Goal: Information Seeking & Learning: Learn about a topic

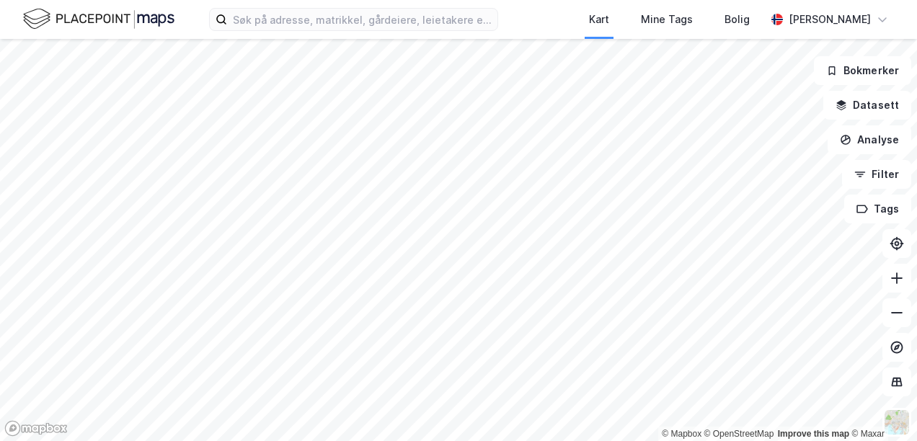
click at [348, 31] on div "Kart Mine Tags Bolig [PERSON_NAME]" at bounding box center [458, 19] width 917 height 39
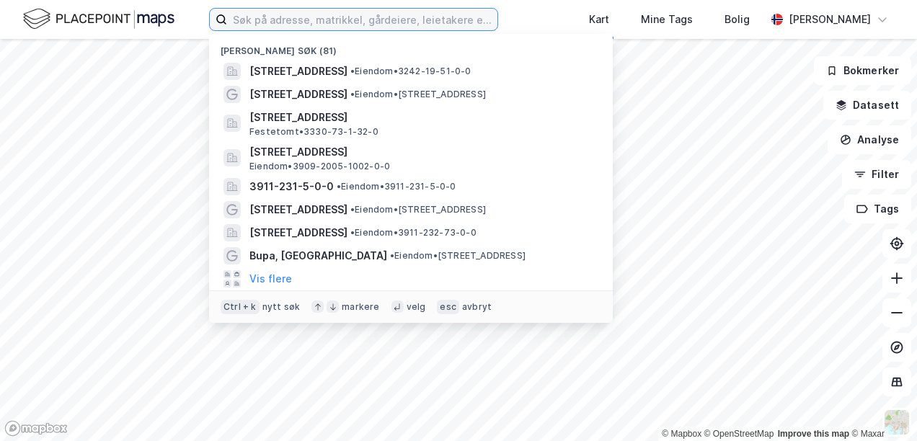
click at [353, 22] on input at bounding box center [362, 20] width 270 height 22
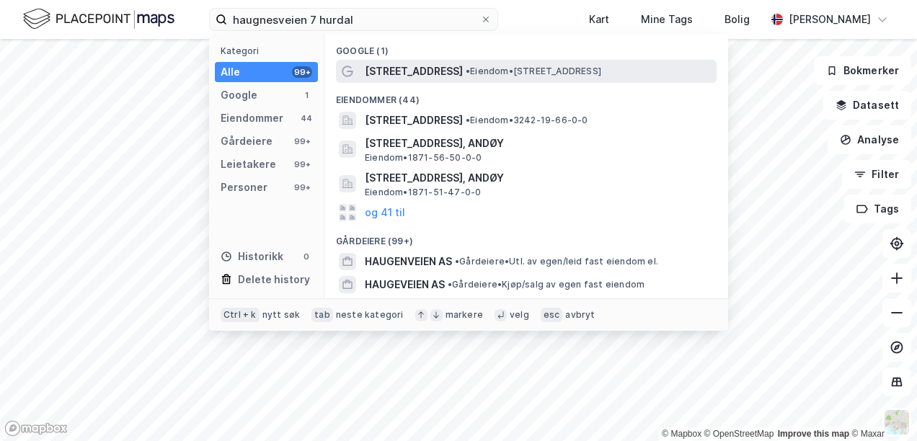
click at [444, 72] on span "[STREET_ADDRESS]" at bounding box center [414, 71] width 98 height 17
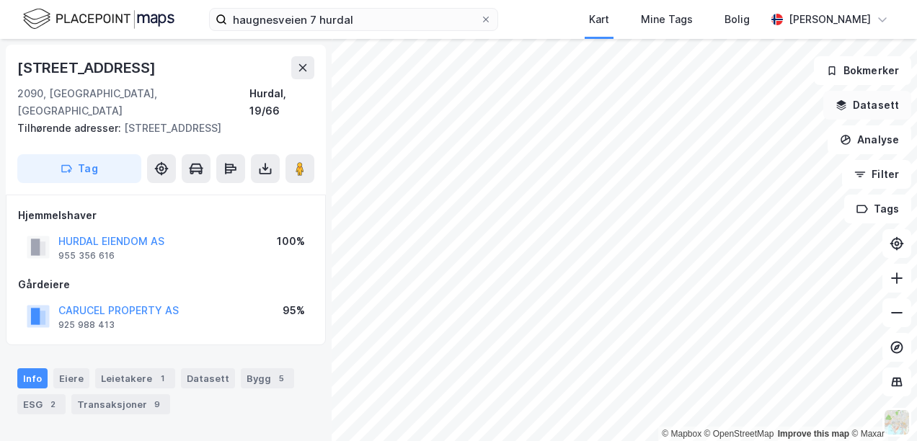
click at [873, 100] on button "Datasett" at bounding box center [868, 105] width 88 height 29
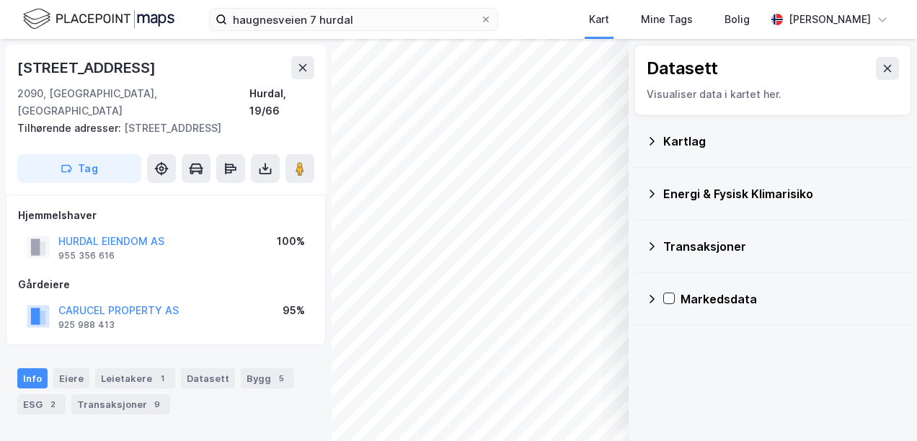
click at [721, 134] on div "Kartlag" at bounding box center [782, 141] width 237 height 17
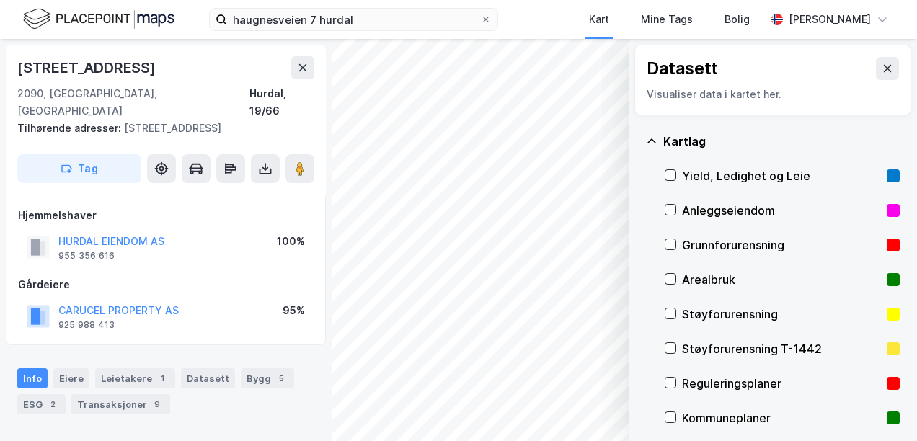
click at [677, 276] on div "Arealbruk" at bounding box center [782, 280] width 235 height 35
click at [539, 418] on icon "button" at bounding box center [545, 423] width 12 height 12
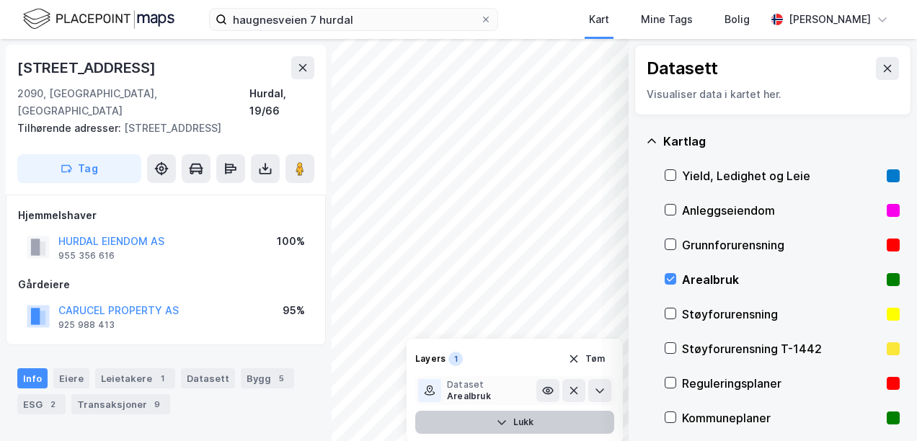
click at [492, 392] on div "Dataset Arealbruk" at bounding box center [477, 390] width 118 height 23
click at [547, 389] on icon at bounding box center [548, 390] width 3 height 3
click at [542, 389] on icon at bounding box center [548, 391] width 12 height 12
click at [664, 144] on div "Kartlag" at bounding box center [782, 141] width 237 height 17
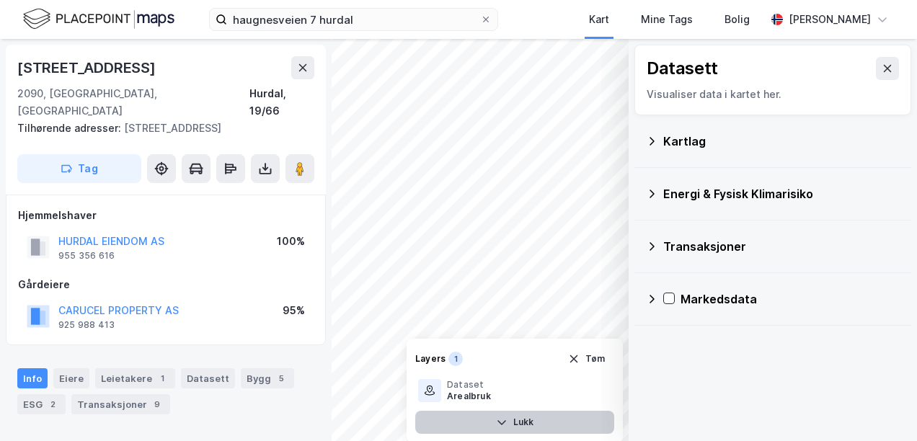
click at [742, 145] on div "Kartlag" at bounding box center [782, 141] width 237 height 17
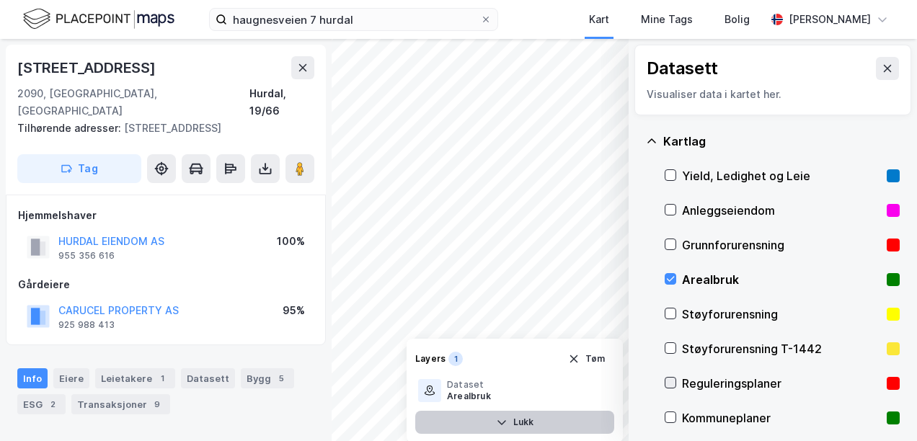
click at [667, 381] on icon at bounding box center [671, 383] width 8 height 5
click at [665, 425] on div "Kommuneplaner" at bounding box center [782, 418] width 235 height 35
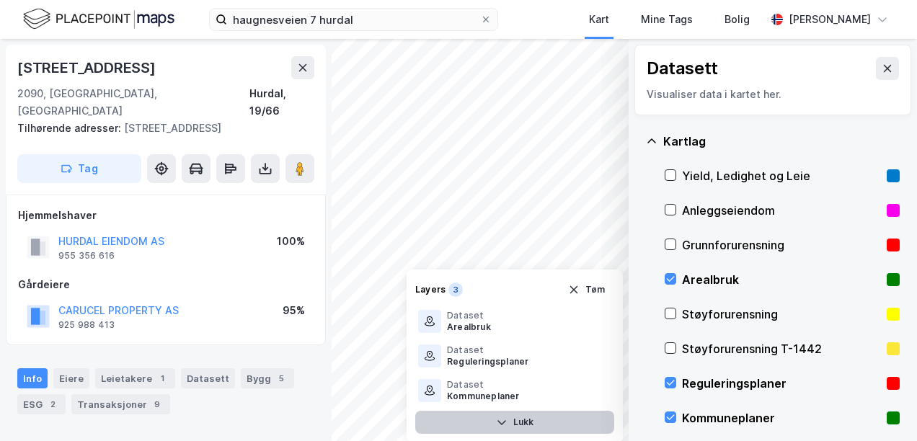
click at [505, 423] on button "Lukk" at bounding box center [514, 422] width 199 height 23
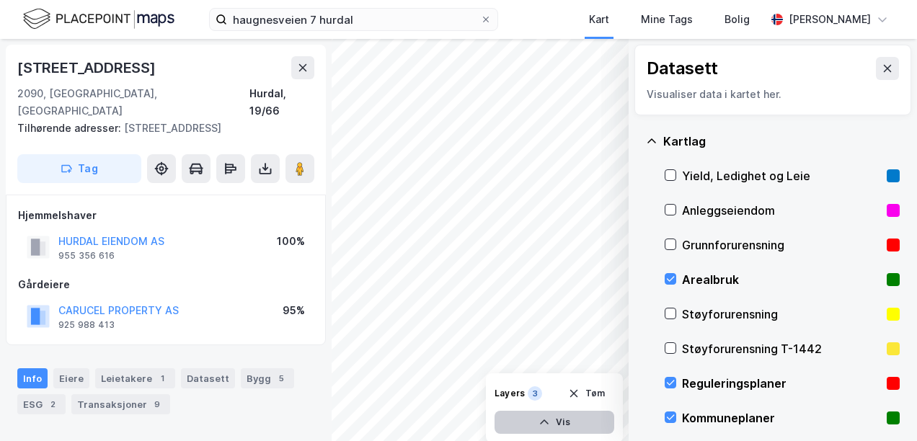
click at [521, 417] on button "Vis" at bounding box center [555, 422] width 120 height 23
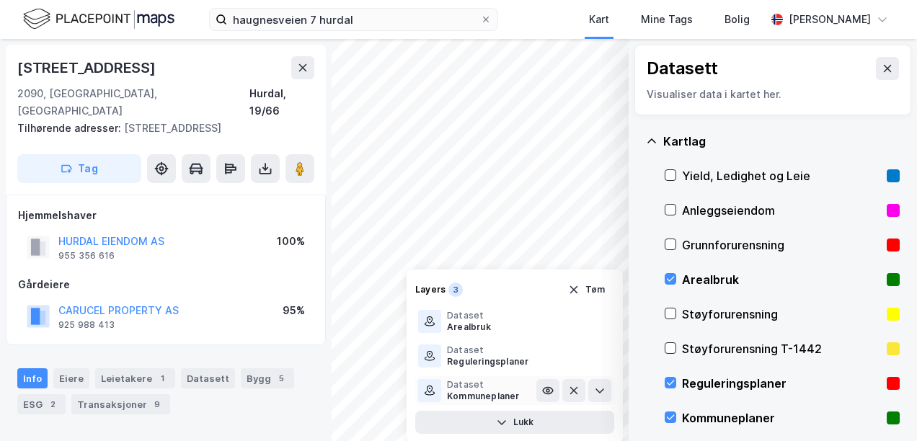
click at [492, 389] on div "Dataset" at bounding box center [483, 385] width 73 height 12
click at [480, 358] on div "Reguleringsplaner" at bounding box center [488, 362] width 82 height 12
drag, startPoint x: 480, startPoint y: 358, endPoint x: 475, endPoint y: 326, distance: 32.8
click at [475, 326] on div "Arealbruk" at bounding box center [469, 328] width 44 height 12
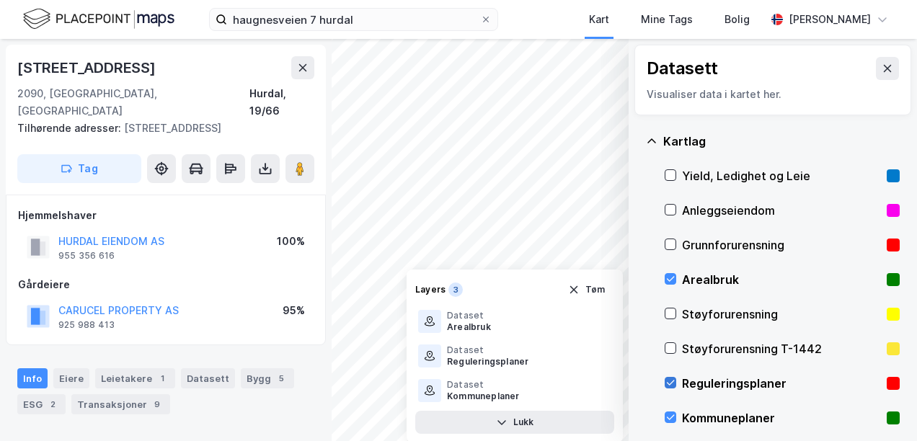
click at [667, 381] on icon at bounding box center [671, 383] width 8 height 5
click at [666, 421] on icon at bounding box center [671, 418] width 10 height 10
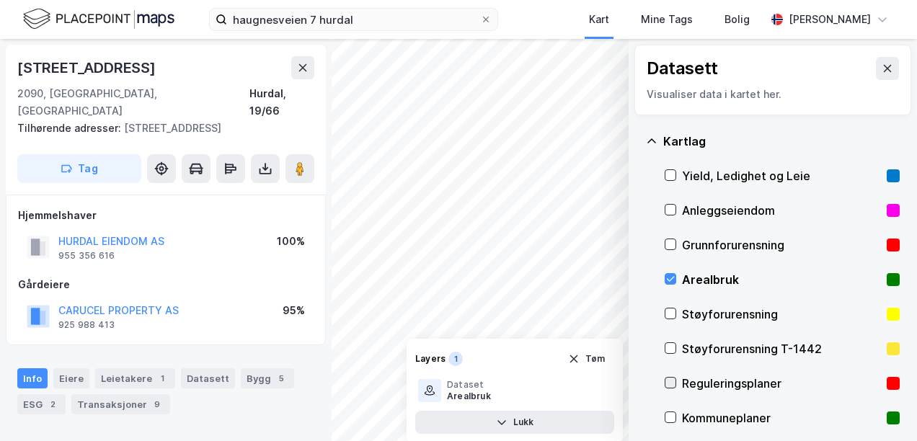
click at [666, 384] on icon at bounding box center [671, 383] width 10 height 10
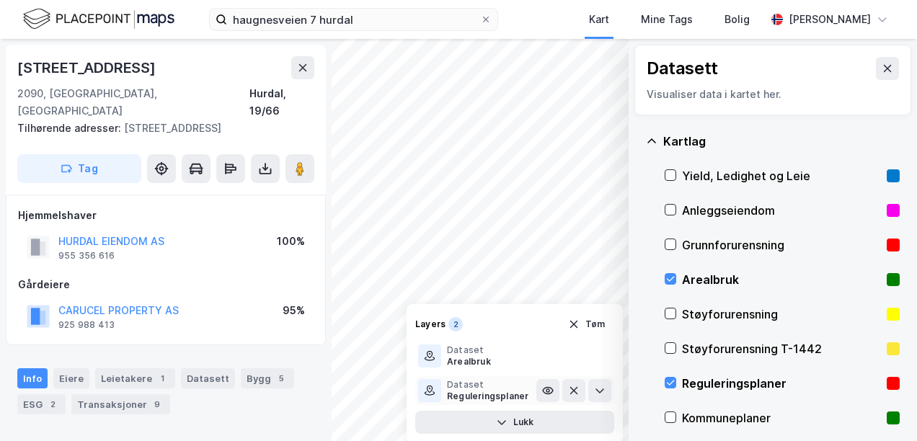
click at [489, 389] on div "Dataset" at bounding box center [488, 385] width 82 height 12
click at [666, 413] on icon at bounding box center [671, 418] width 10 height 10
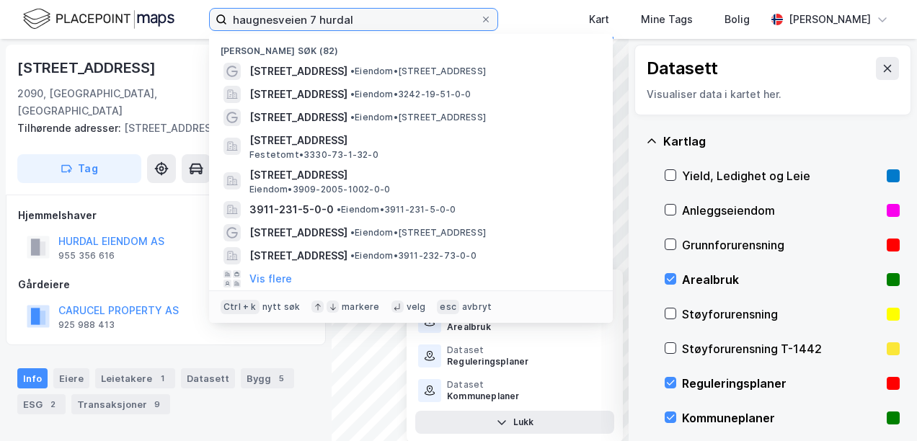
click at [301, 18] on input "haugnesveien 7 hurdal" at bounding box center [353, 20] width 253 height 22
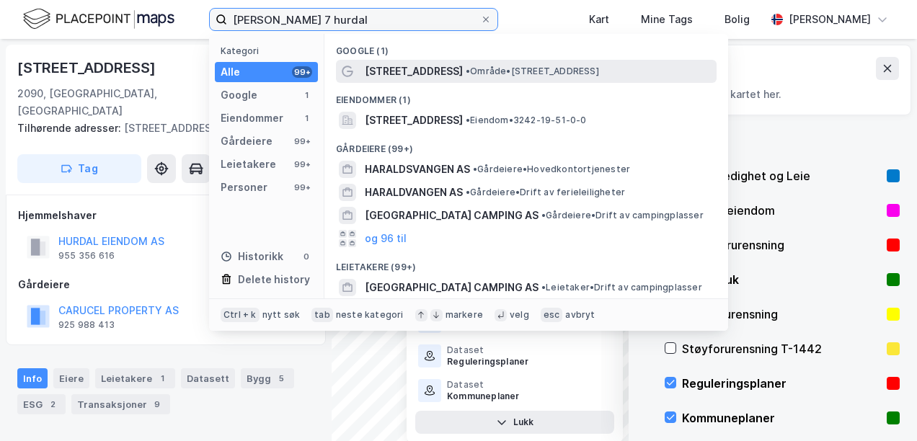
type input "[PERSON_NAME] 7 hurdal"
click at [415, 74] on span "[STREET_ADDRESS]" at bounding box center [414, 71] width 98 height 17
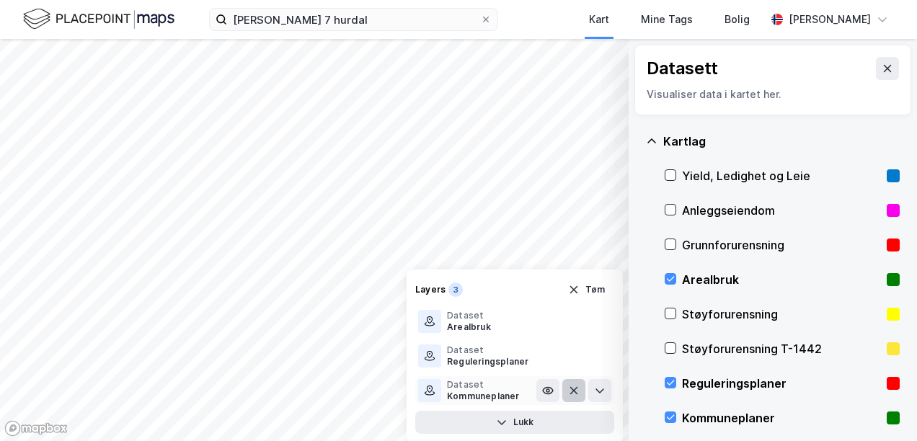
click at [571, 393] on icon at bounding box center [575, 391] width 8 height 8
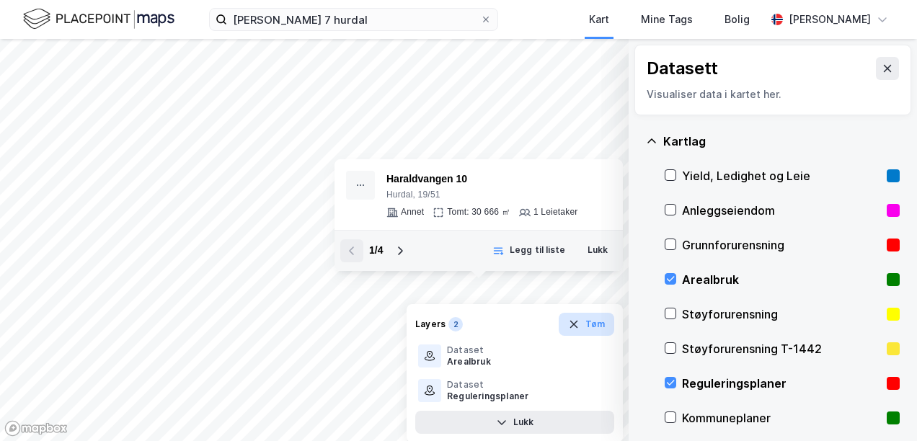
click at [567, 331] on button "Tøm" at bounding box center [587, 324] width 56 height 23
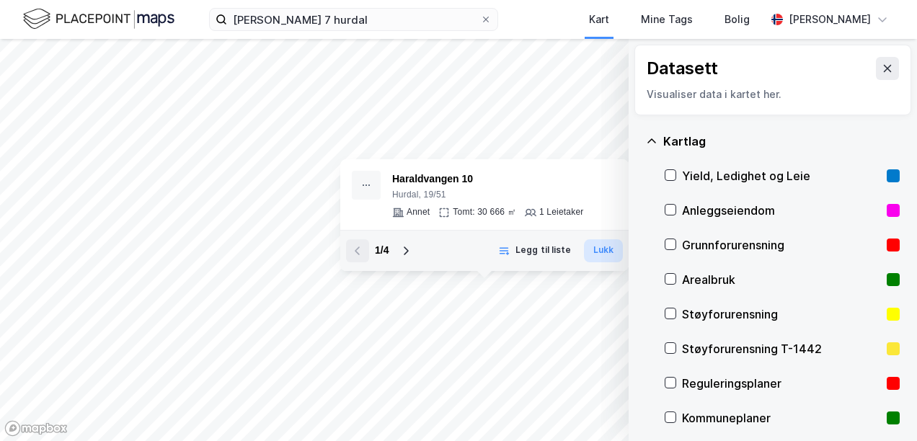
click at [596, 261] on button "Lukk" at bounding box center [603, 250] width 39 height 23
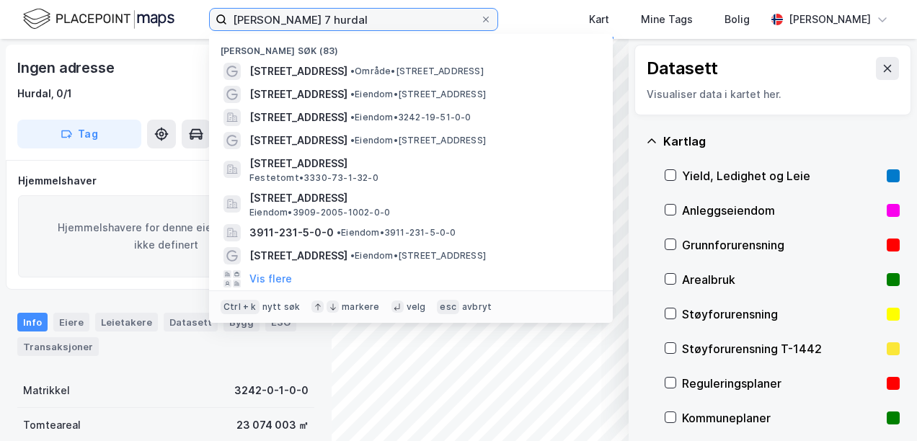
click at [424, 19] on input "[PERSON_NAME] 7 hurdal" at bounding box center [353, 20] width 253 height 22
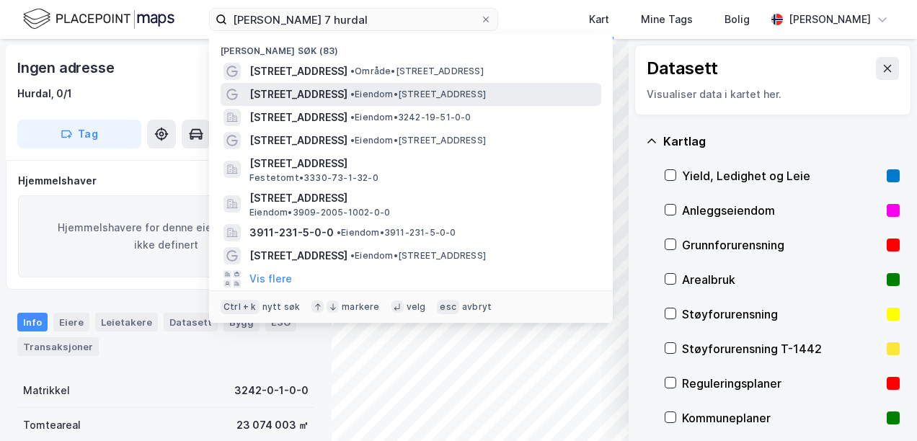
click at [405, 89] on span "• Eiendom • [STREET_ADDRESS]" at bounding box center [419, 95] width 136 height 12
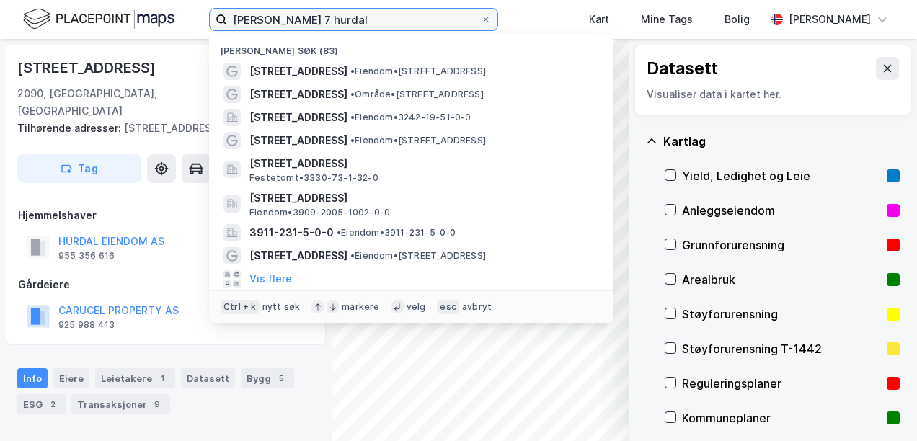
click at [431, 22] on input "[PERSON_NAME] 7 hurdal" at bounding box center [353, 20] width 253 height 22
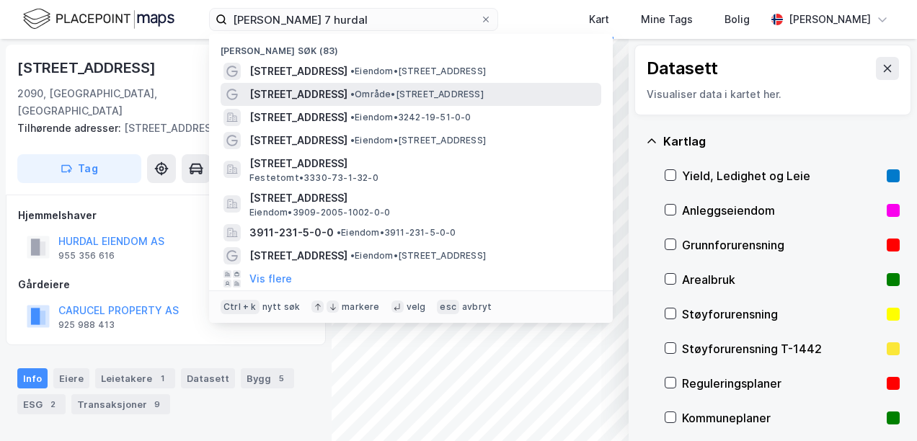
click at [413, 95] on span "• Område • [STREET_ADDRESS]" at bounding box center [417, 95] width 133 height 12
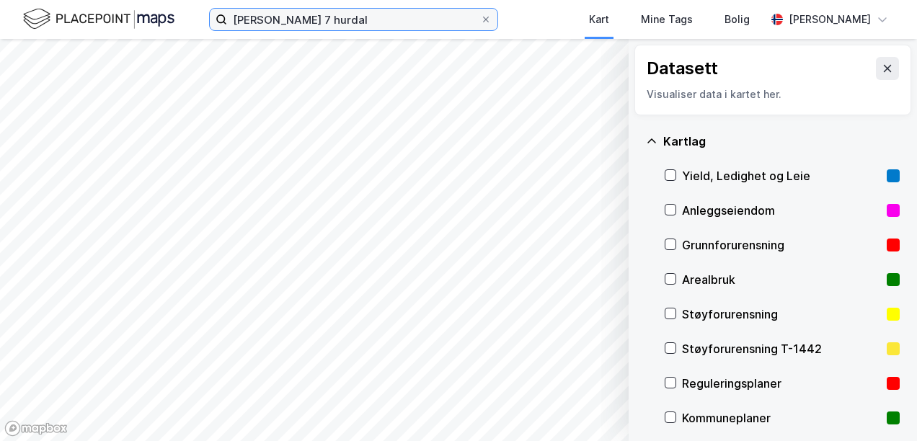
click at [376, 19] on input "[PERSON_NAME] 7 hurdal" at bounding box center [353, 20] width 253 height 22
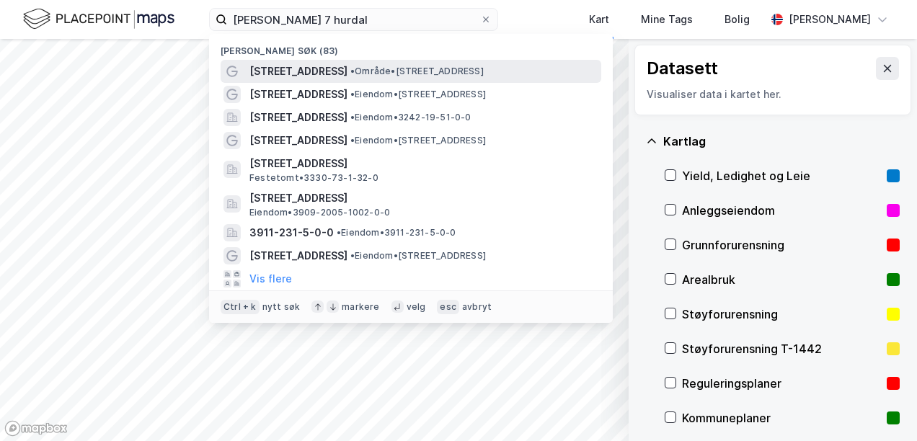
click at [371, 72] on span "• Område • [STREET_ADDRESS]" at bounding box center [417, 72] width 133 height 12
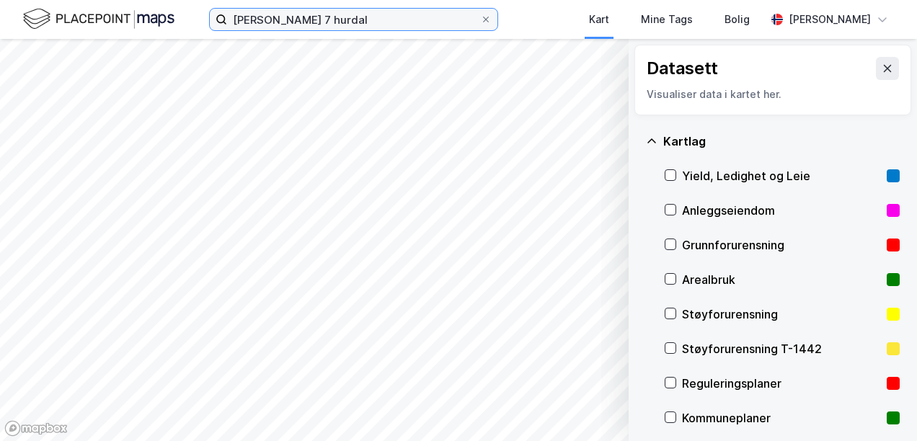
click at [362, 12] on input "[PERSON_NAME] 7 hurdal" at bounding box center [353, 20] width 253 height 22
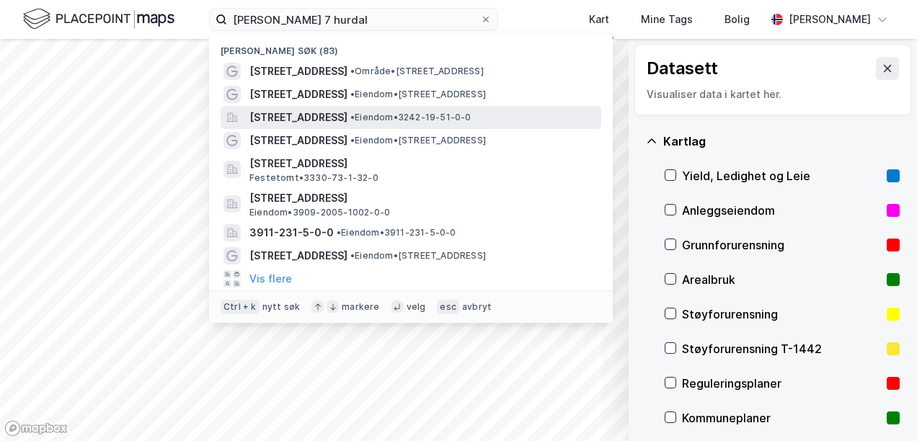
click at [348, 123] on span "[STREET_ADDRESS]" at bounding box center [299, 117] width 98 height 17
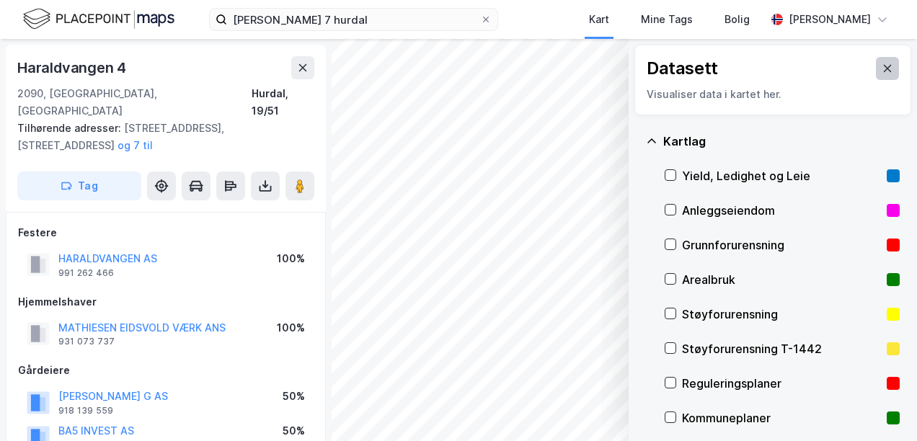
click at [879, 76] on button at bounding box center [887, 68] width 23 height 23
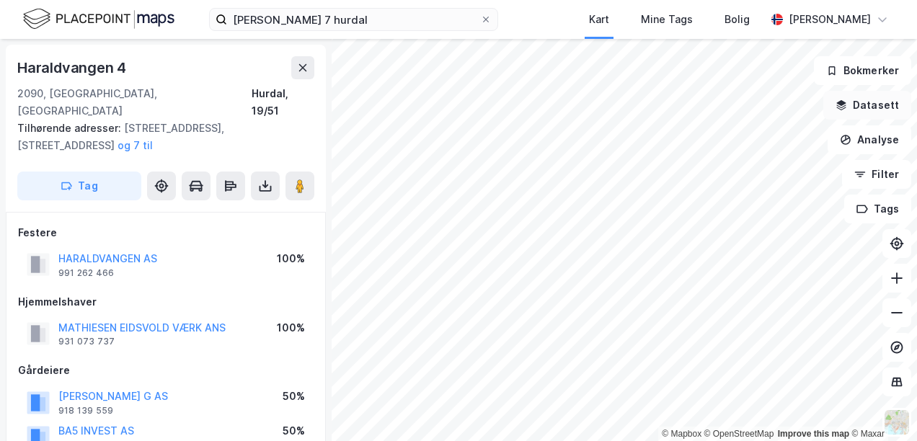
click at [863, 118] on button "Datasett" at bounding box center [868, 105] width 88 height 29
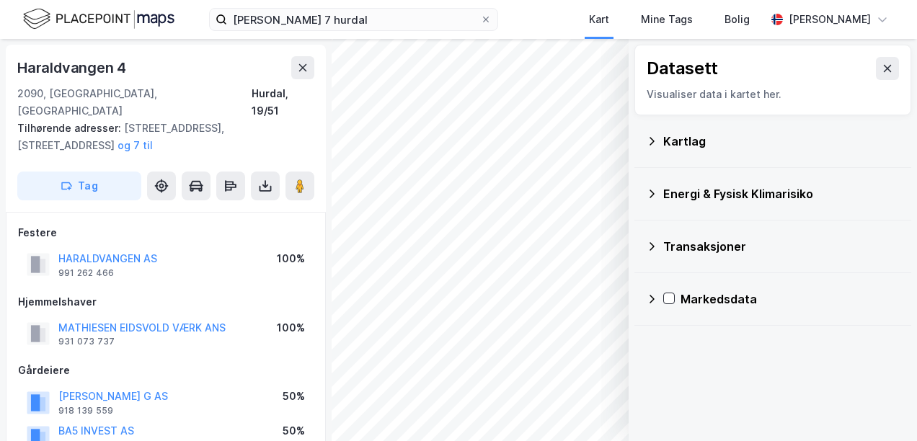
click at [763, 146] on div "Kartlag" at bounding box center [782, 141] width 237 height 17
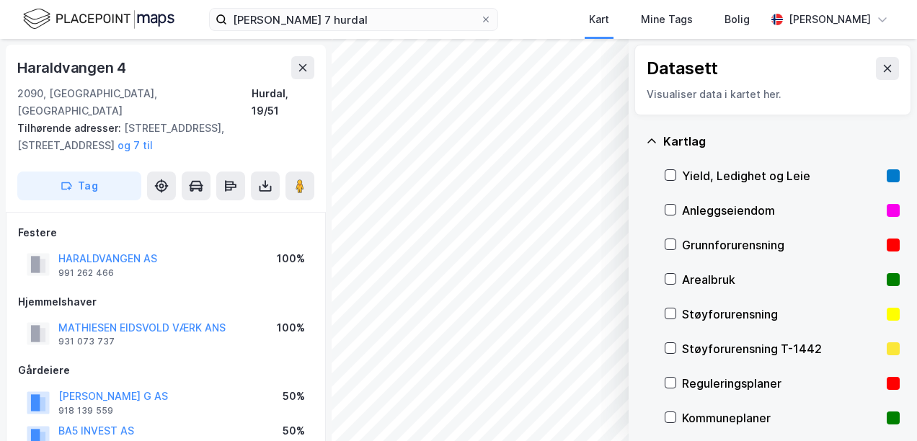
click at [730, 378] on div "Reguleringsplaner" at bounding box center [781, 383] width 199 height 17
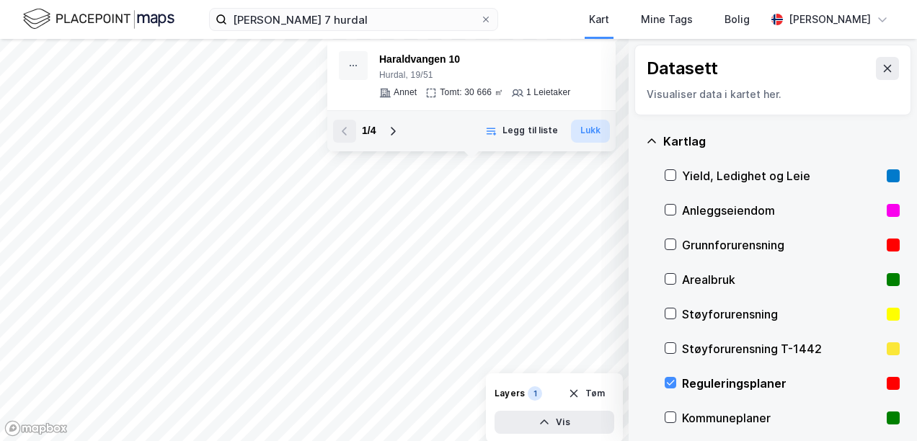
click at [581, 133] on button "Lukk" at bounding box center [590, 131] width 39 height 23
click at [584, 137] on button "Lukk" at bounding box center [590, 131] width 39 height 23
click at [665, 412] on div at bounding box center [671, 418] width 12 height 12
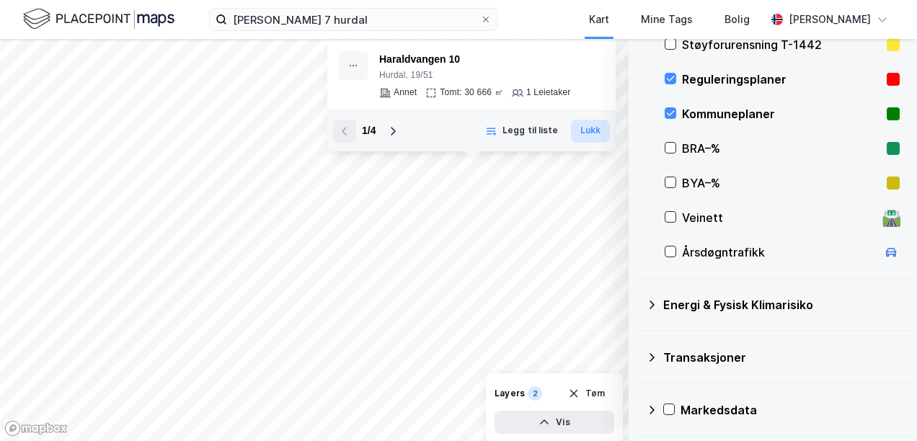
click at [594, 138] on button "Lukk" at bounding box center [590, 131] width 39 height 23
